Goal: Register for event/course

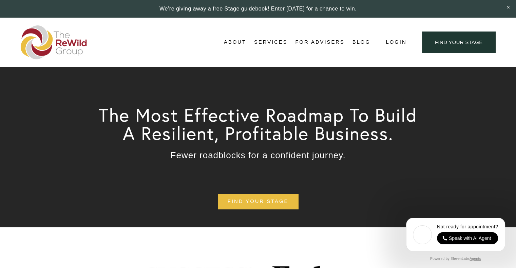
click at [311, 41] on link "For Advisers" at bounding box center [319, 42] width 49 height 10
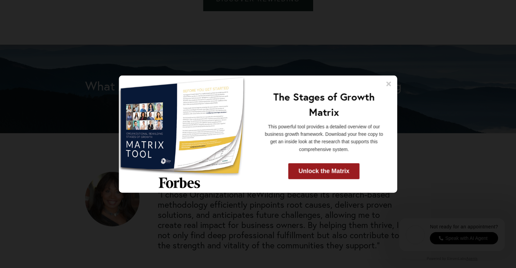
scroll to position [839, 0]
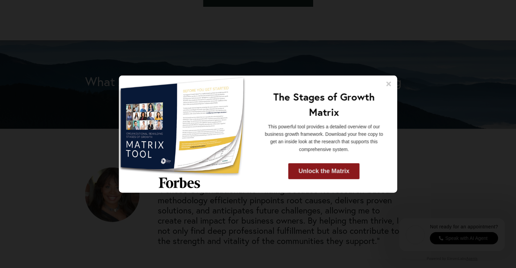
click at [325, 169] on link "Unlock the Matrix" at bounding box center [323, 171] width 71 height 16
click at [389, 84] on icon at bounding box center [388, 83] width 5 height 5
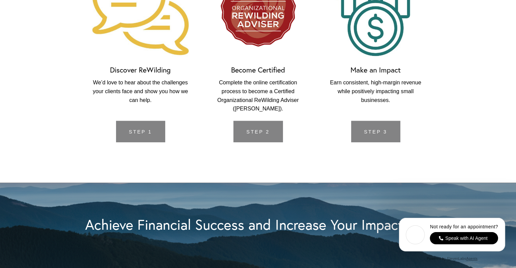
scroll to position [1481, 0]
click at [258, 131] on link "Step 2" at bounding box center [257, 131] width 49 height 21
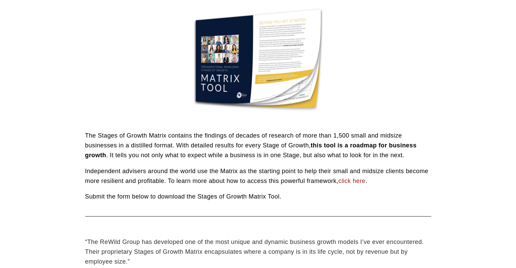
scroll to position [111, 0]
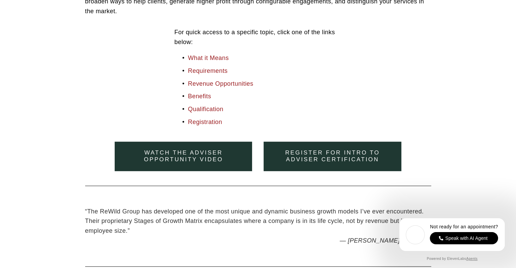
scroll to position [337, 0]
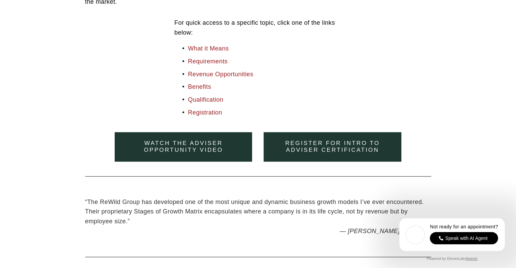
click at [313, 140] on link "Register for Intro to Adviser Certification" at bounding box center [331, 146] width 137 height 29
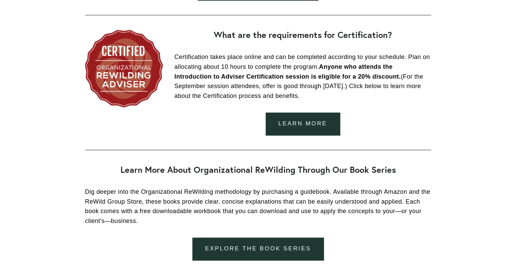
scroll to position [574, 0]
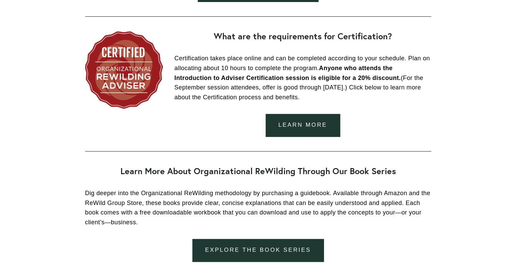
click at [308, 120] on link "learn more" at bounding box center [302, 125] width 75 height 23
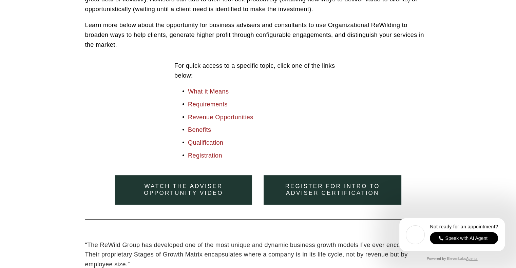
scroll to position [295, 0]
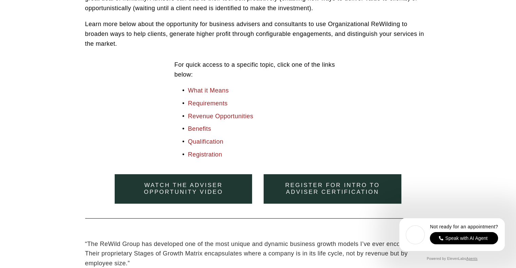
click at [316, 185] on link "Register for Intro to Adviser Certification" at bounding box center [331, 188] width 137 height 29
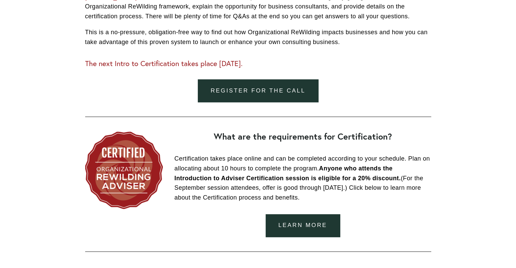
scroll to position [487, 0]
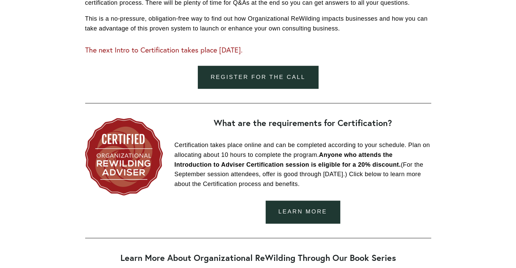
click at [283, 77] on link "Register for the call" at bounding box center [258, 77] width 120 height 23
